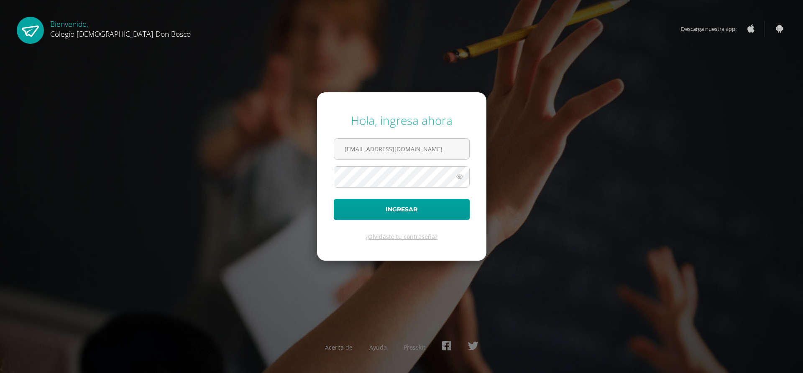
type input "lgarcia@donbosco.edu.gt"
click at [409, 211] on button "Ingresar" at bounding box center [402, 209] width 136 height 21
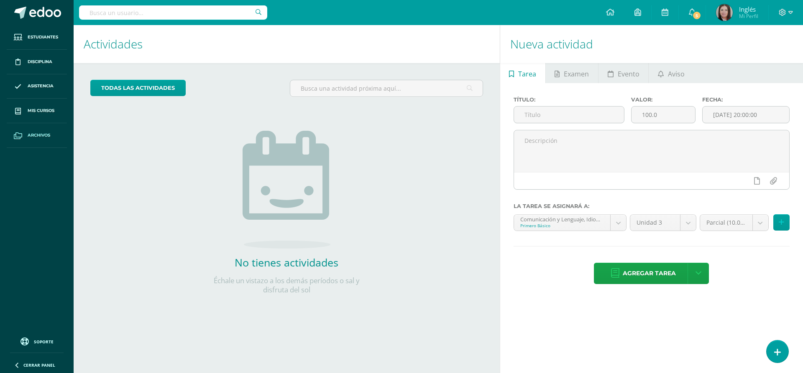
click at [36, 130] on link "Archivos" at bounding box center [37, 135] width 60 height 25
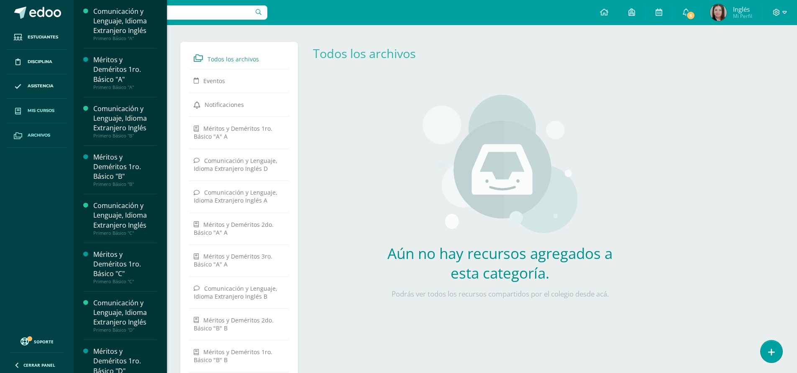
click at [46, 112] on span "Mis cursos" at bounding box center [41, 110] width 27 height 7
click at [48, 114] on span "Mis cursos" at bounding box center [41, 110] width 27 height 7
click at [48, 112] on span "Mis cursos" at bounding box center [41, 110] width 27 height 7
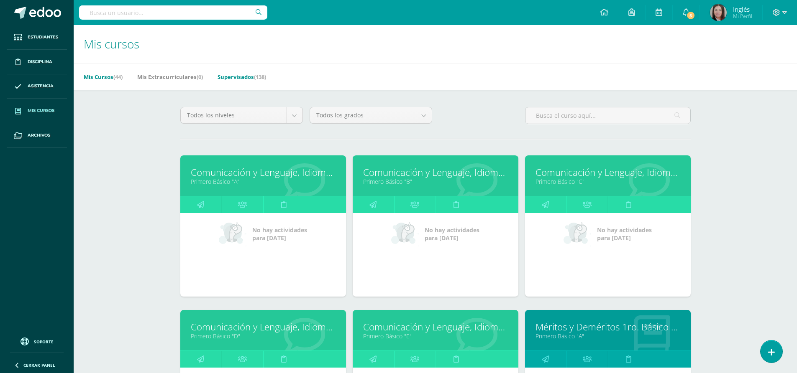
click at [235, 77] on link "Supervisados (138)" at bounding box center [241, 76] width 49 height 13
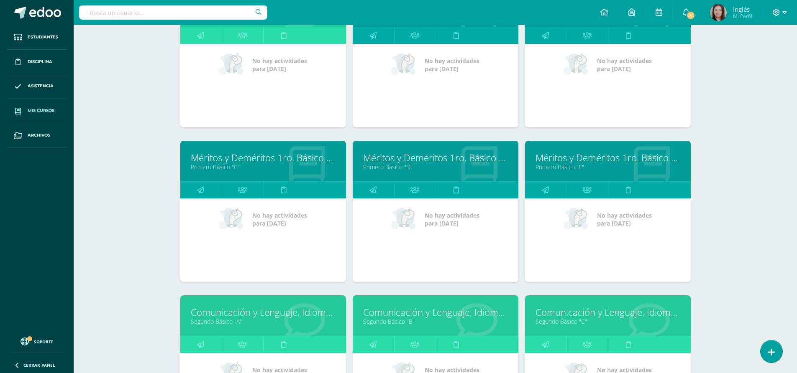
scroll to position [1265, 0]
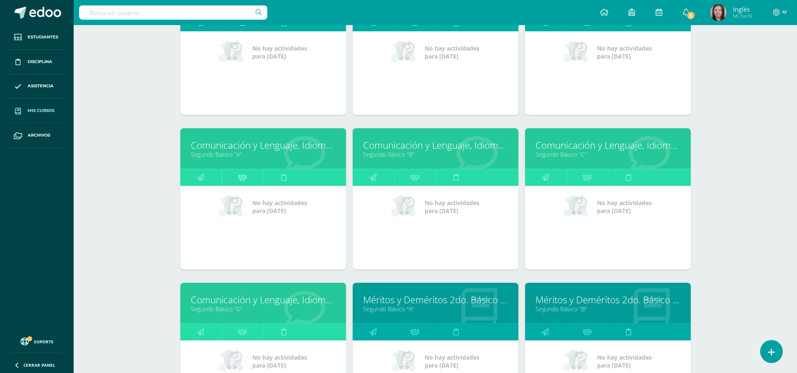
click at [244, 181] on icon at bounding box center [242, 177] width 9 height 16
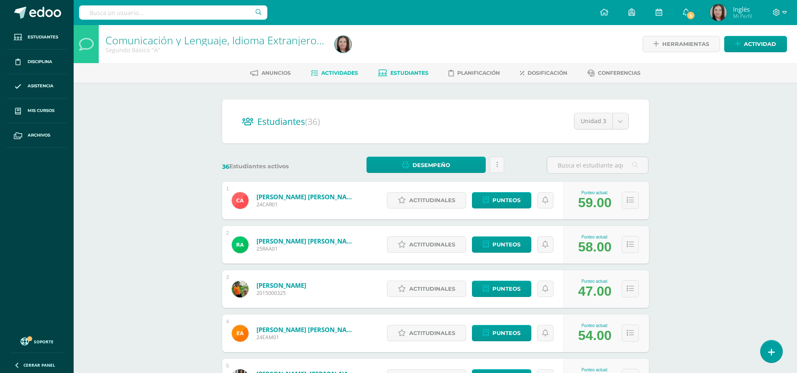
click at [342, 71] on span "Actividades" at bounding box center [339, 73] width 37 height 6
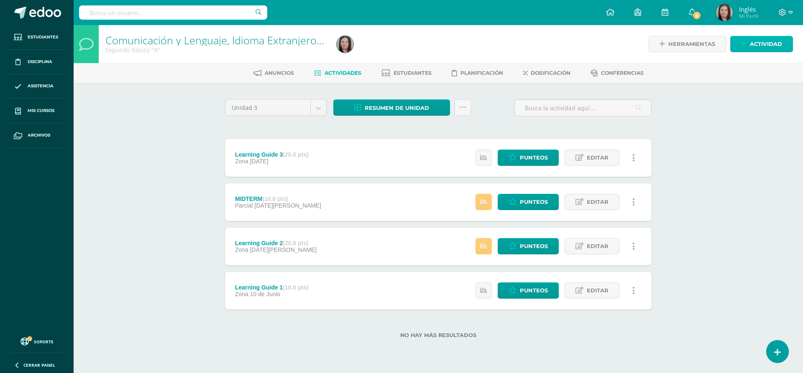
click at [774, 39] on span "Actividad" at bounding box center [766, 43] width 32 height 15
click at [774, 39] on div "Crea una nueva actividad Tarea Examen Evento Aviso Título: Valor: 100.0 Fecha: …" at bounding box center [401, 186] width 803 height 373
click at [754, 43] on span "Actividad" at bounding box center [766, 43] width 32 height 15
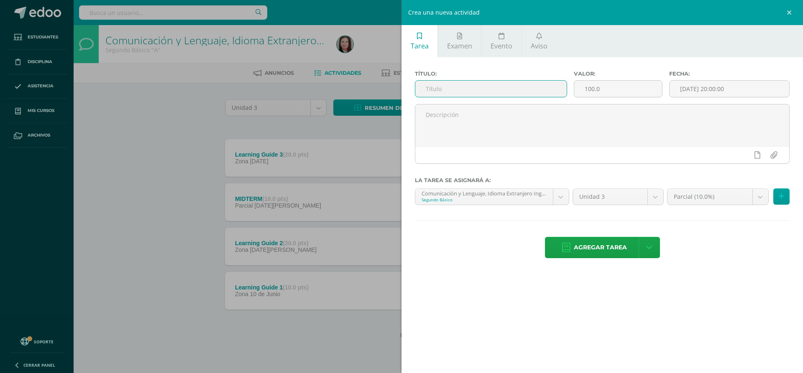
click at [430, 90] on input "text" at bounding box center [490, 89] width 151 height 16
type input "Final Exam"
click at [594, 89] on input "100.0" at bounding box center [618, 89] width 88 height 16
type input "40.0"
click at [462, 44] on span "Examen" at bounding box center [459, 45] width 25 height 9
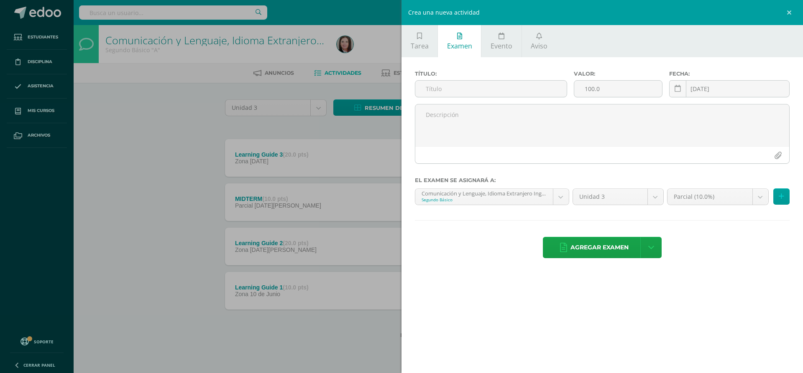
click at [462, 44] on span "Examen" at bounding box center [459, 45] width 25 height 9
click at [426, 89] on input "text" at bounding box center [490, 89] width 151 height 16
type input "Final Exam"
click at [591, 89] on input "100.0" at bounding box center [618, 89] width 88 height 16
type input "40.00"
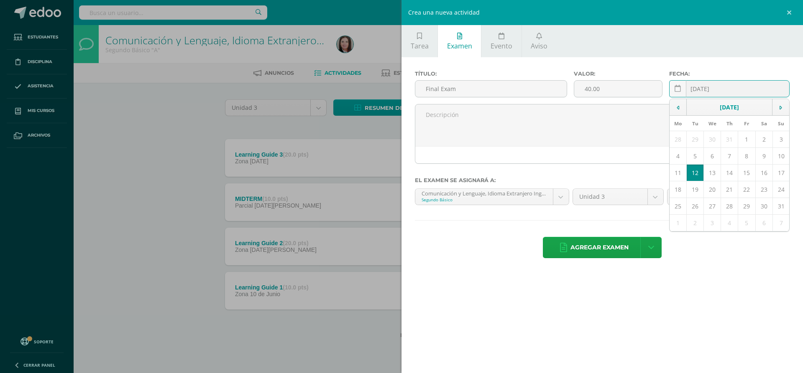
click at [730, 88] on div "2025-08-12 August, 2025 Mo Tu We Th Fr Sa Su 28 29 30 31 1 2 3 4 5 6 7 8 9 10 1…" at bounding box center [729, 92] width 120 height 24
click at [695, 175] on td "12" at bounding box center [694, 173] width 17 height 17
click at [758, 197] on body "Estudiantes Disciplina Asistencia Mis cursos Archivos Soporte Centro de ayuda Ú…" at bounding box center [401, 182] width 803 height 365
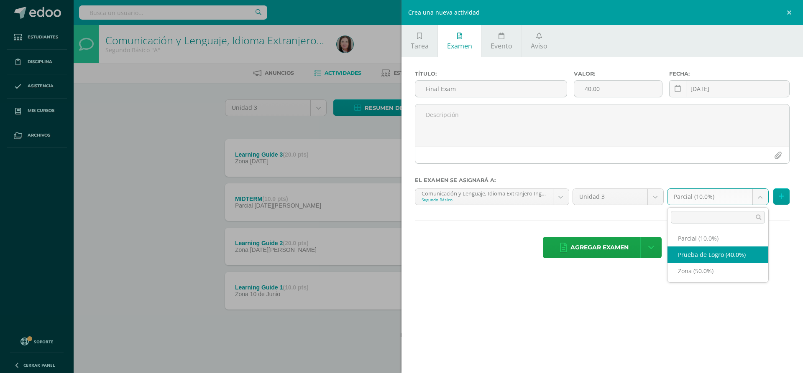
select select "158317"
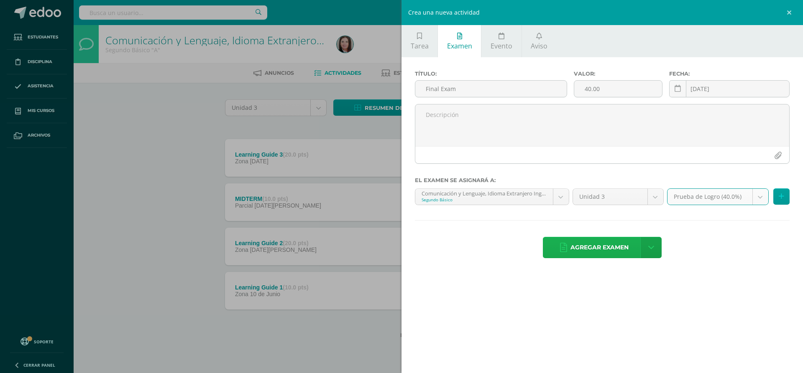
click at [587, 249] on span "Agregar examen" at bounding box center [599, 247] width 58 height 20
